Goal: Information Seeking & Learning: Check status

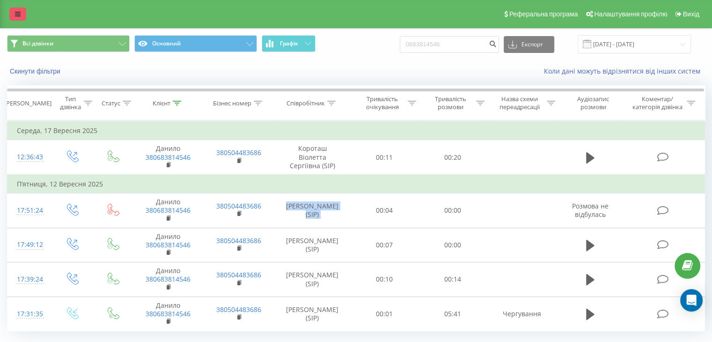
click at [18, 19] on link at bounding box center [17, 13] width 17 height 13
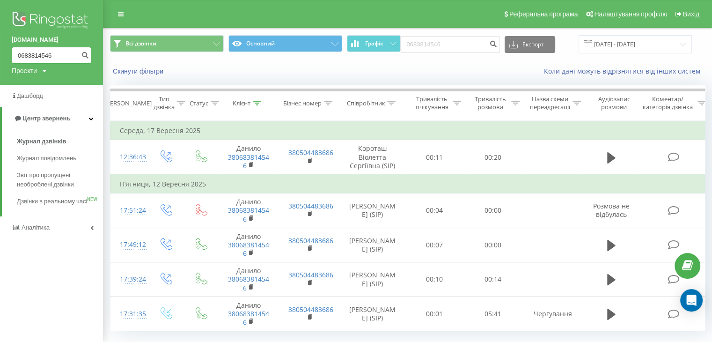
drag, startPoint x: 50, startPoint y: 57, endPoint x: 0, endPoint y: 52, distance: 50.2
click at [0, 52] on div "[DOMAIN_NAME] 0683814546 Проекти [DOMAIN_NAME]" at bounding box center [51, 42] width 103 height 85
paste input "380686775350"
click at [27, 55] on input "380686775350" at bounding box center [52, 55] width 80 height 17
click at [23, 55] on input "380686775350" at bounding box center [52, 55] width 80 height 17
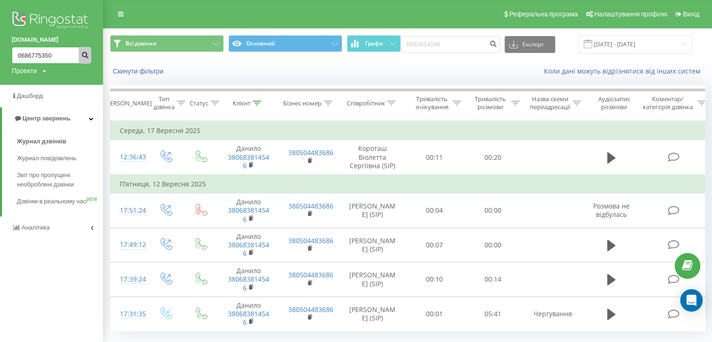
type input "0686775350"
click at [85, 60] on button "submit" at bounding box center [85, 55] width 13 height 17
